Goal: Task Accomplishment & Management: Use online tool/utility

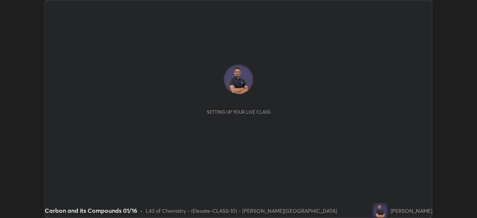
scroll to position [218, 477]
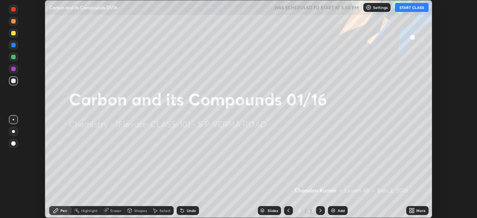
click at [379, 209] on div "Slides 2 / 2 Add" at bounding box center [302, 210] width 207 height 15
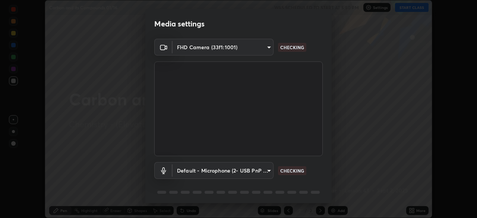
click at [412, 208] on div "Media settings FHD Camera (33f1:1001) 51a22ae172a30709a011d4624486d78fd5fcce5d6…" at bounding box center [238, 109] width 477 height 218
click at [336, 17] on div "Media settings FHD Camera (33f1:1001) 51a22ae172a30709a011d4624486d78fd5fcce5d6…" at bounding box center [238, 109] width 477 height 218
click at [339, 159] on div "Media settings FHD Camera (33f1:1001) 51a22ae172a30709a011d4624486d78fd5fcce5d6…" at bounding box center [238, 109] width 477 height 218
click at [417, 211] on div "Media settings FHD Camera (33f1:1001) 51a22ae172a30709a011d4624486d78fd5fcce5d6…" at bounding box center [238, 109] width 477 height 218
click at [414, 208] on div "Media settings FHD Camera (33f1:1001) 51a22ae172a30709a011d4624486d78fd5fcce5d6…" at bounding box center [238, 109] width 477 height 218
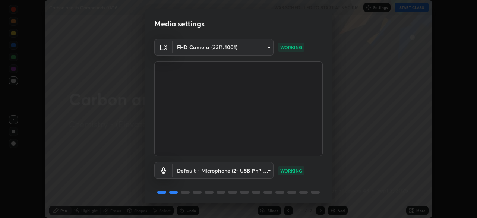
click at [349, 137] on div "Media settings FHD Camera (33f1:1001) 51a22ae172a30709a011d4624486d78fd5fcce5d6…" at bounding box center [238, 109] width 477 height 218
click at [345, 140] on div "Media settings FHD Camera (33f1:1001) 51a22ae172a30709a011d4624486d78fd5fcce5d6…" at bounding box center [238, 109] width 477 height 218
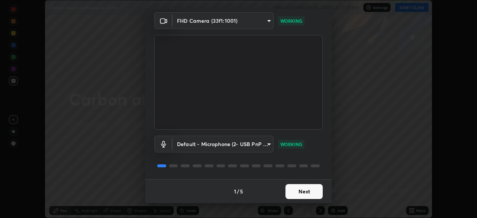
click at [301, 188] on button "Next" at bounding box center [303, 191] width 37 height 15
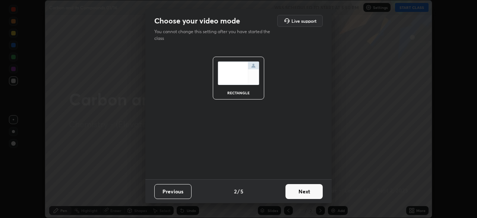
click at [302, 191] on button "Next" at bounding box center [303, 191] width 37 height 15
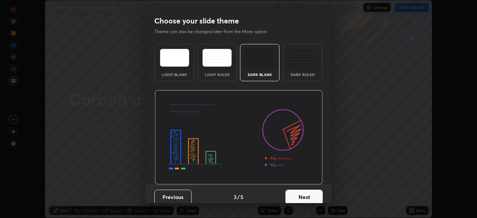
click at [303, 194] on button "Next" at bounding box center [303, 196] width 37 height 15
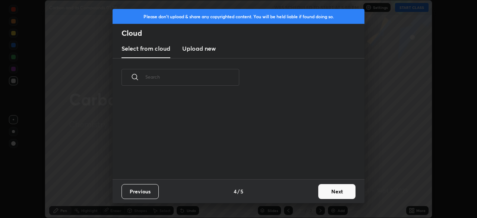
scroll to position [83, 239]
click at [334, 191] on button "Next" at bounding box center [336, 191] width 37 height 15
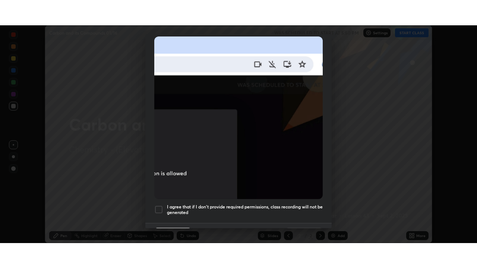
scroll to position [178, 0]
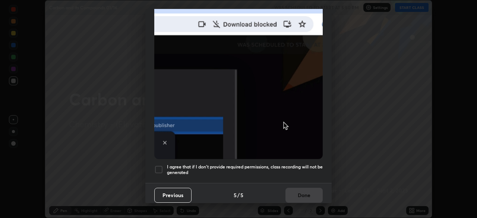
click at [296, 190] on div "Previous 5 / 5 Done" at bounding box center [238, 195] width 186 height 24
click at [289, 125] on img at bounding box center [238, 77] width 168 height 163
click at [302, 186] on div "Previous 5 / 5 Done" at bounding box center [238, 195] width 186 height 24
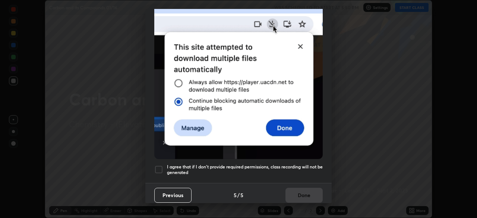
click at [159, 166] on div at bounding box center [158, 169] width 9 height 9
click at [305, 193] on button "Done" at bounding box center [303, 195] width 37 height 15
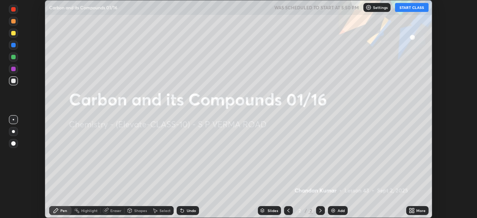
click at [417, 208] on div "More" at bounding box center [420, 210] width 9 height 4
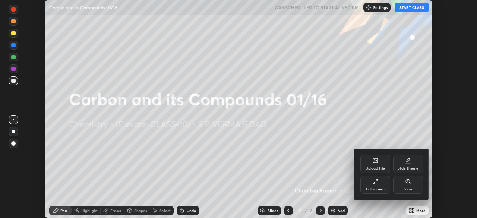
click at [376, 187] on div "Full screen" at bounding box center [375, 189] width 19 height 4
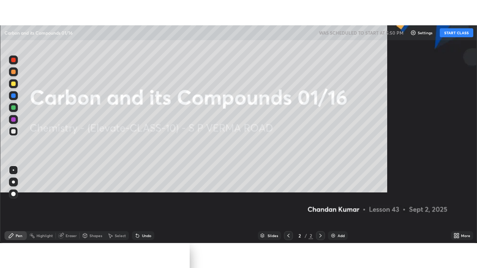
scroll to position [268, 477]
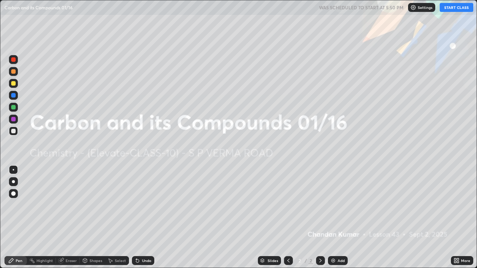
click at [457, 7] on button "START CLASS" at bounding box center [456, 7] width 34 height 9
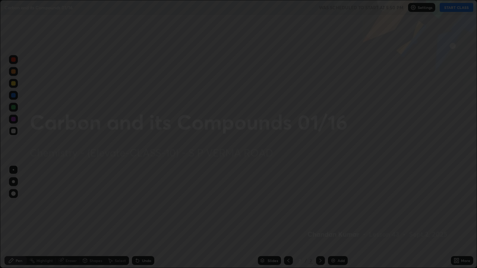
click at [458, 8] on div at bounding box center [238, 134] width 477 height 268
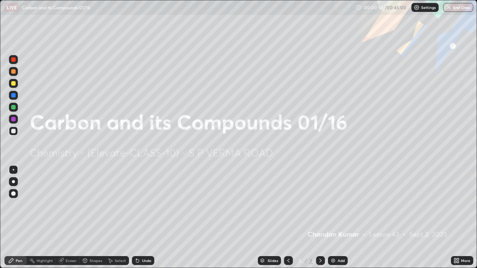
click at [338, 217] on div "Add" at bounding box center [340, 261] width 7 height 4
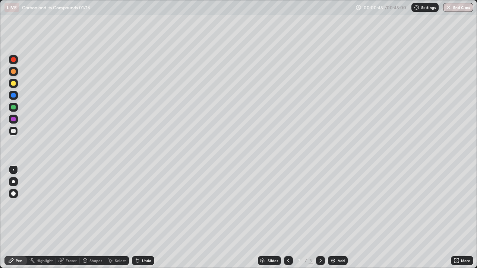
click at [70, 217] on div "Eraser" at bounding box center [71, 261] width 11 height 4
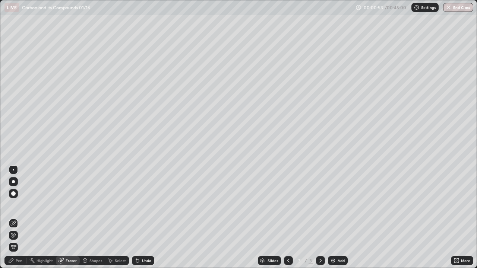
click at [17, 217] on div "Pen" at bounding box center [19, 261] width 7 height 4
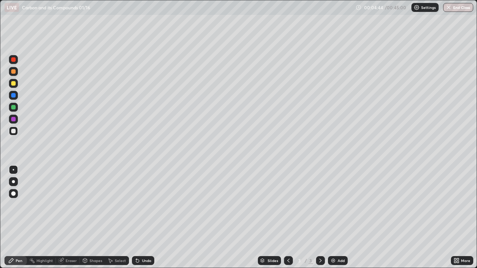
click at [342, 217] on div "Add" at bounding box center [340, 261] width 7 height 4
click at [71, 217] on div "Eraser" at bounding box center [71, 261] width 11 height 4
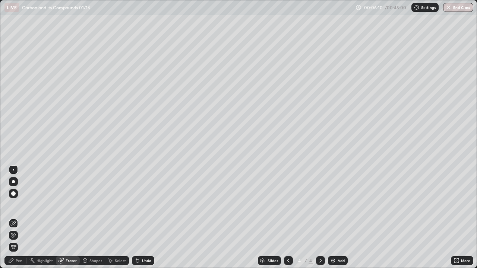
click at [20, 217] on div "Pen" at bounding box center [19, 261] width 7 height 4
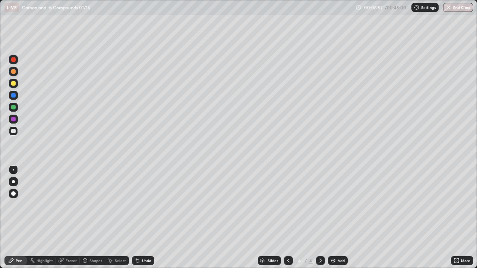
click at [338, 217] on div "Add" at bounding box center [340, 261] width 7 height 4
click at [13, 106] on div at bounding box center [13, 107] width 4 height 4
click at [340, 217] on div "Add" at bounding box center [340, 261] width 7 height 4
click at [345, 217] on div "Add" at bounding box center [338, 260] width 20 height 9
click at [74, 217] on div "Eraser" at bounding box center [71, 261] width 11 height 4
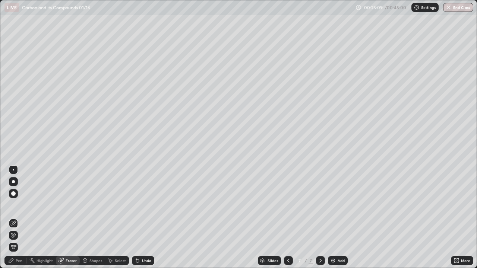
click at [20, 217] on div "Pen" at bounding box center [19, 261] width 7 height 4
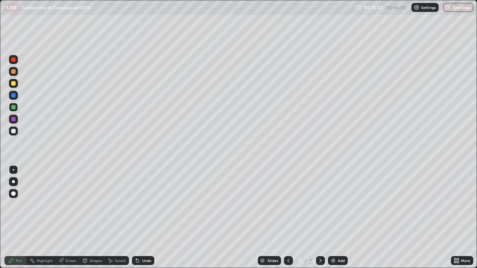
click at [71, 217] on div "Eraser" at bounding box center [71, 261] width 11 height 4
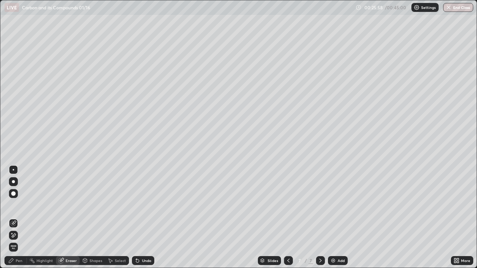
click at [20, 217] on div "Pen" at bounding box center [19, 261] width 7 height 4
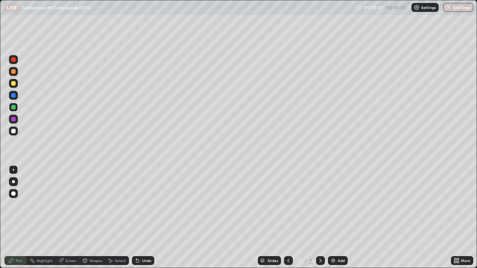
click at [338, 217] on div "Add" at bounding box center [340, 261] width 7 height 4
click at [13, 98] on div at bounding box center [13, 95] width 9 height 9
click at [74, 217] on div "Eraser" at bounding box center [71, 261] width 11 height 4
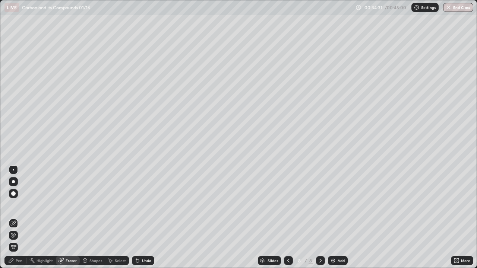
click at [22, 217] on div "Pen" at bounding box center [15, 260] width 22 height 9
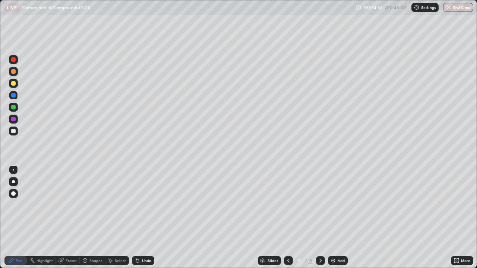
click at [339, 217] on div "Add" at bounding box center [340, 261] width 7 height 4
click at [290, 217] on div at bounding box center [288, 260] width 9 height 9
click at [319, 217] on icon at bounding box center [320, 261] width 2 height 4
click at [458, 9] on button "End Class" at bounding box center [457, 7] width 29 height 9
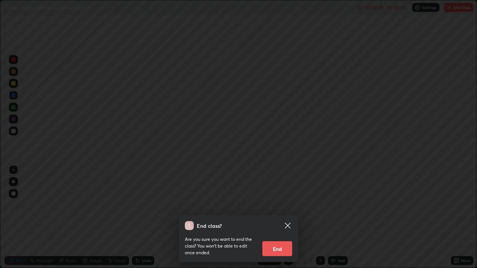
click at [275, 217] on button "End" at bounding box center [277, 248] width 30 height 15
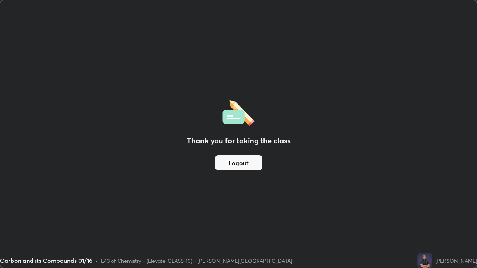
click at [233, 164] on button "Logout" at bounding box center [238, 162] width 47 height 15
